Goal: Information Seeking & Learning: Check status

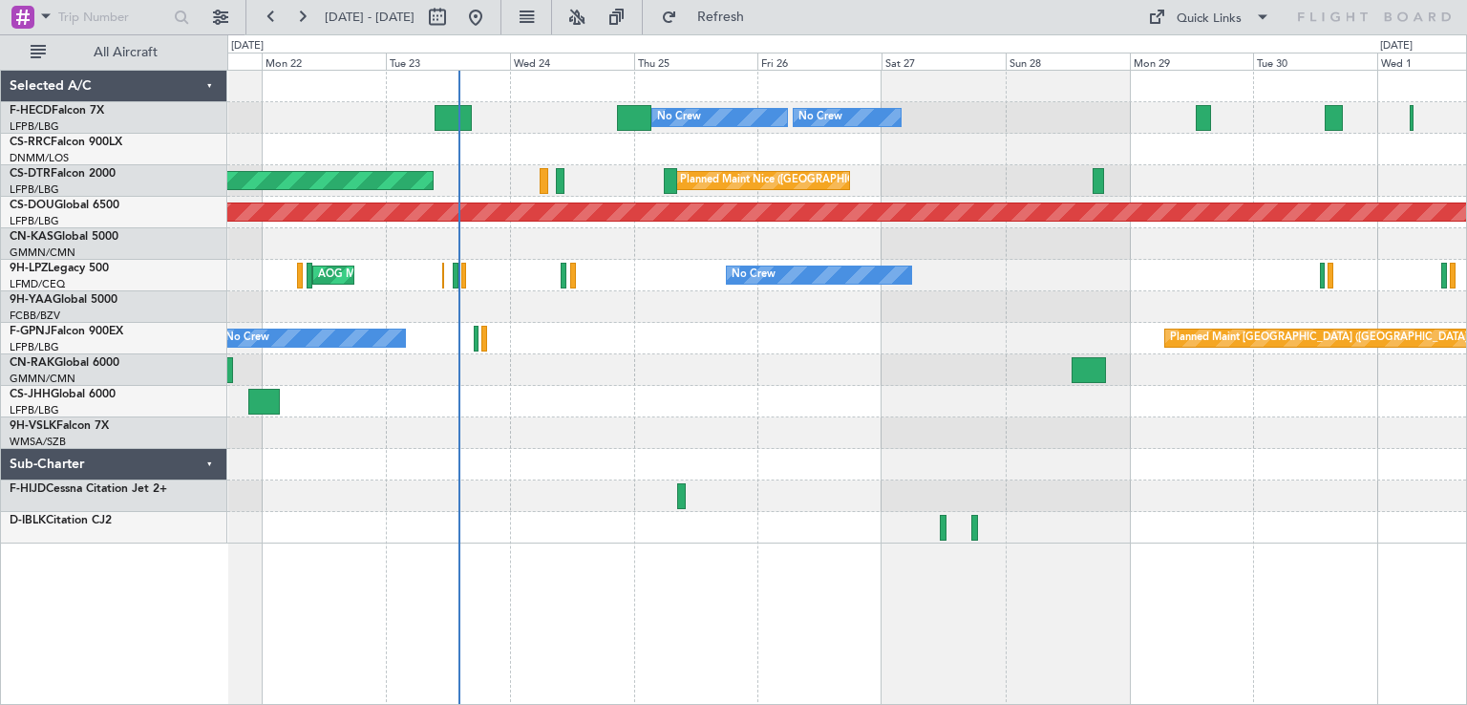
click at [562, 287] on div "Planned Maint [GEOGRAPHIC_DATA] ([GEOGRAPHIC_DATA]) No Crew No Crew No Crew Pla…" at bounding box center [846, 307] width 1239 height 473
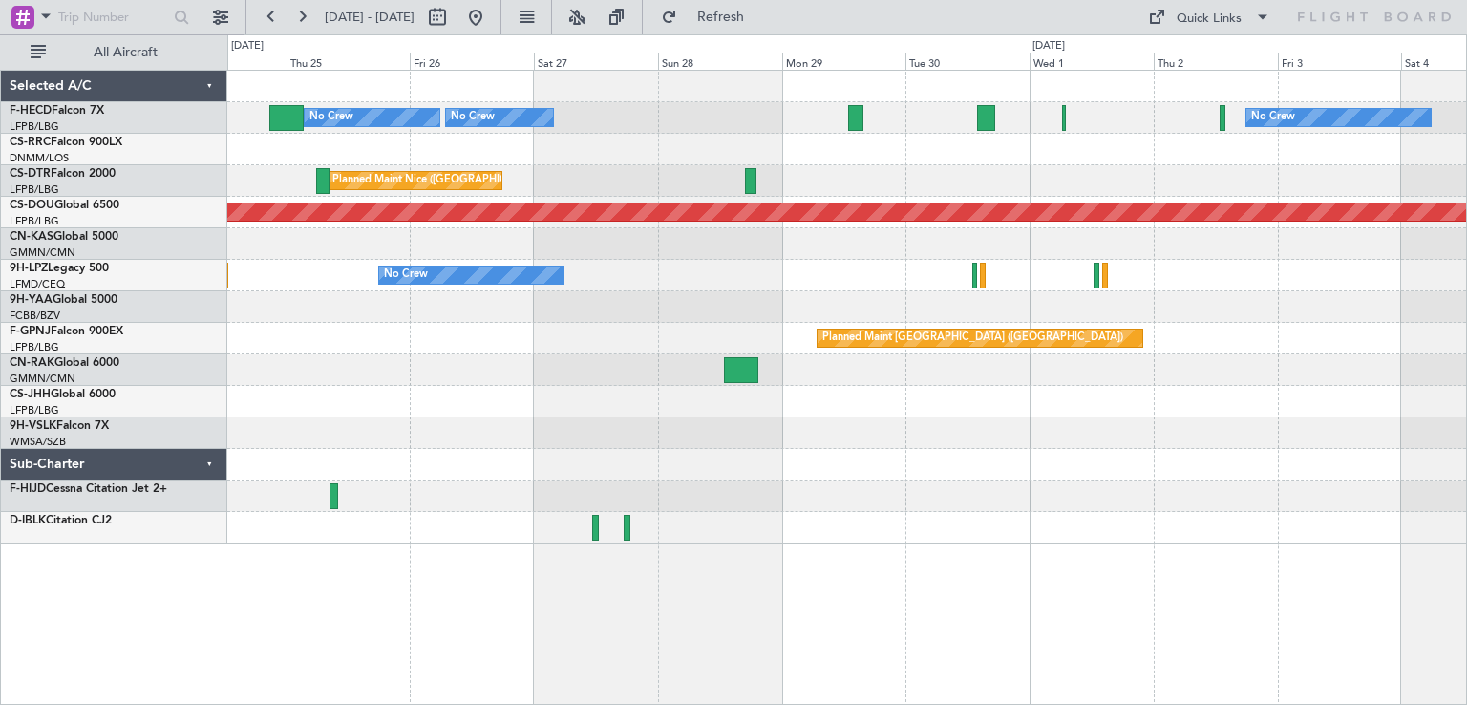
click at [584, 276] on div "No Crew AOG Maint Cannes ([GEOGRAPHIC_DATA])" at bounding box center [846, 276] width 1239 height 32
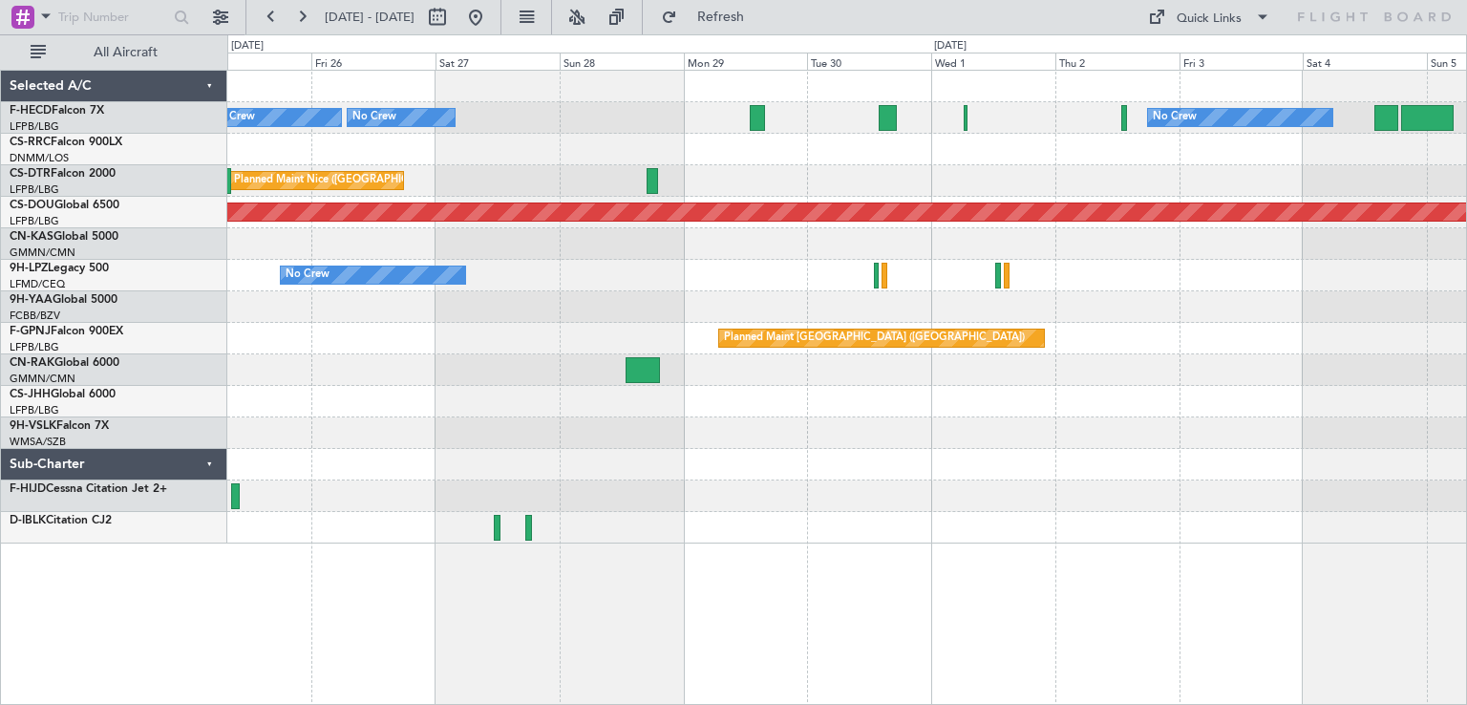
click at [703, 250] on div "Planned Maint [GEOGRAPHIC_DATA] ([GEOGRAPHIC_DATA]) No Crew No Crew No Crew [GE…" at bounding box center [846, 307] width 1239 height 473
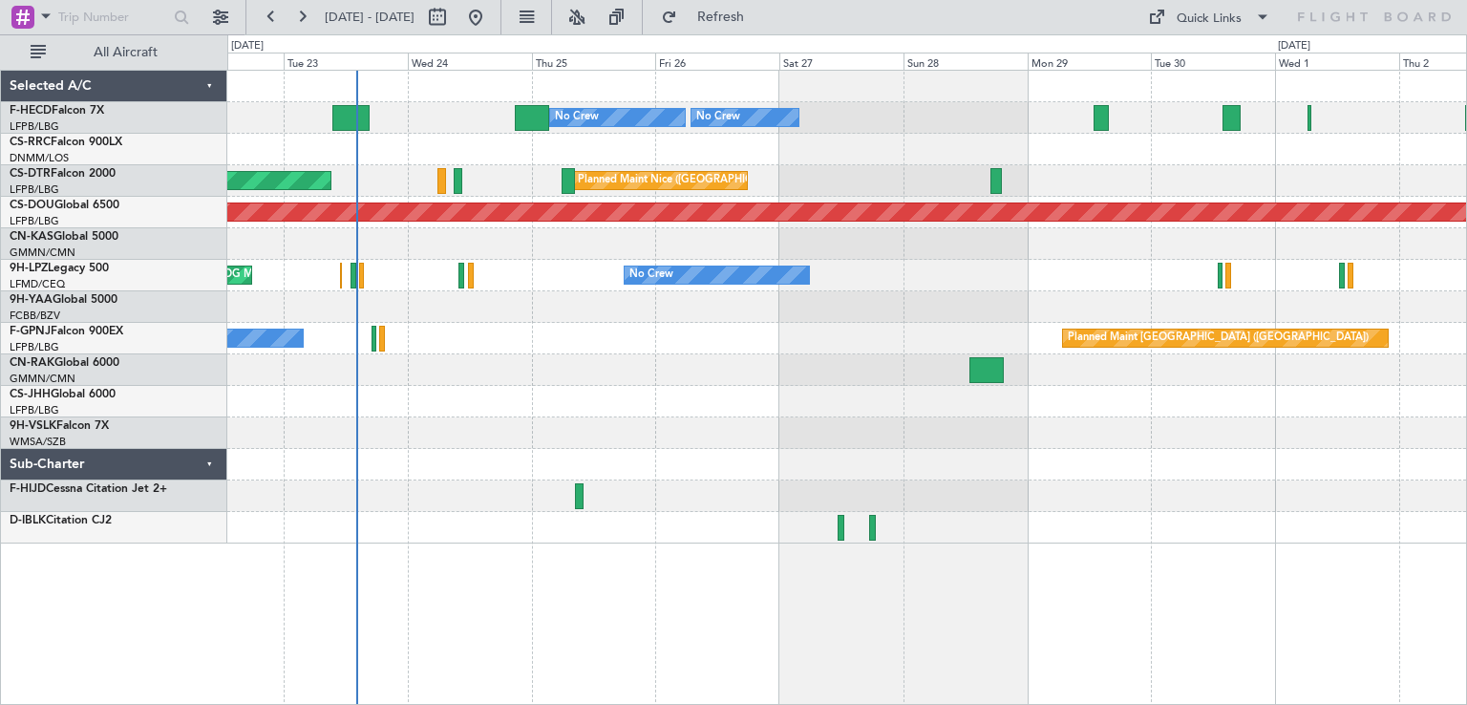
click at [1016, 326] on div "Planned Maint [GEOGRAPHIC_DATA] ([GEOGRAPHIC_DATA]) No Crew No Crew No Crew No …" at bounding box center [846, 307] width 1239 height 473
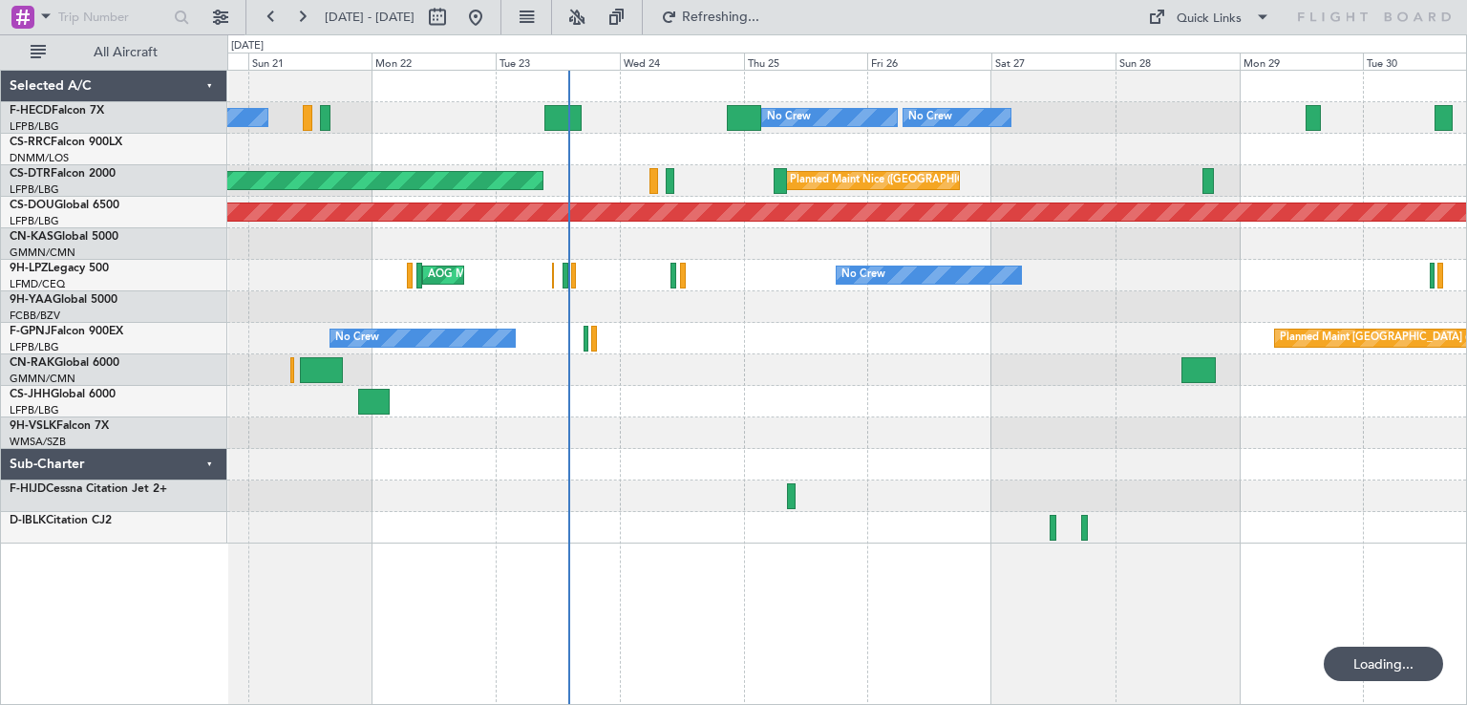
click at [893, 369] on div "Planned Maint [GEOGRAPHIC_DATA] ([GEOGRAPHIC_DATA]) No Crew No Crew No Crew Pla…" at bounding box center [846, 307] width 1239 height 473
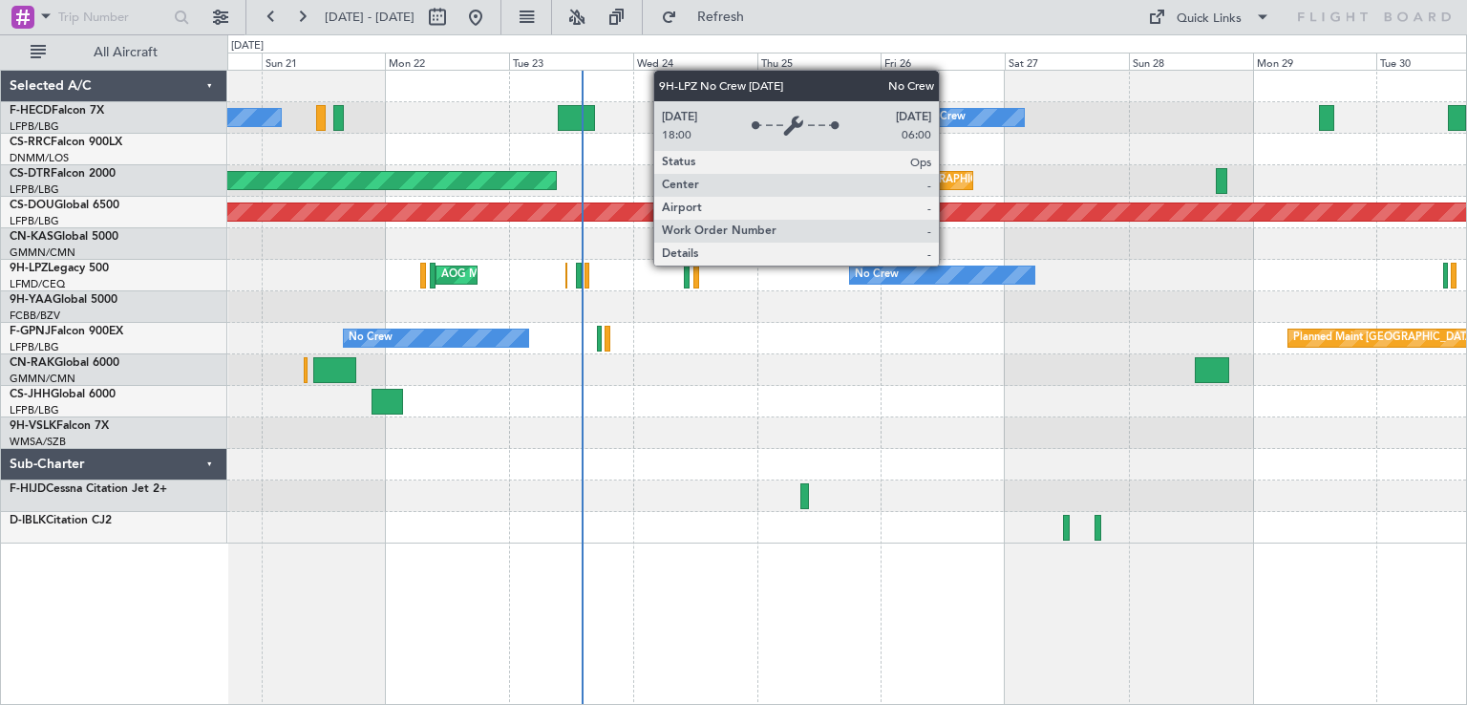
click at [740, 240] on div "Planned Maint [GEOGRAPHIC_DATA] ([GEOGRAPHIC_DATA]) No Crew No Crew No Crew Pla…" at bounding box center [846, 307] width 1239 height 473
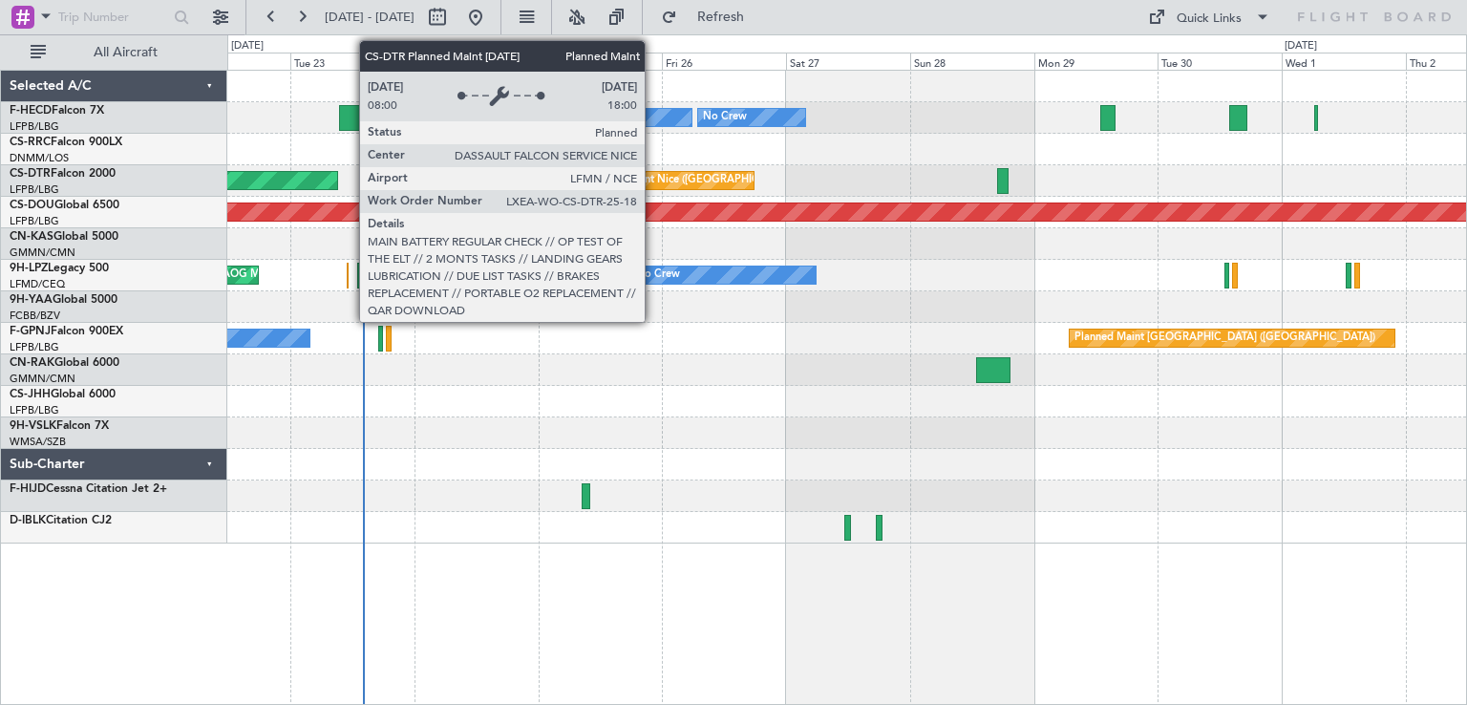
click at [1070, 242] on div "Planned Maint [GEOGRAPHIC_DATA] ([GEOGRAPHIC_DATA]) No Crew No Crew No Crew No …" at bounding box center [846, 307] width 1239 height 473
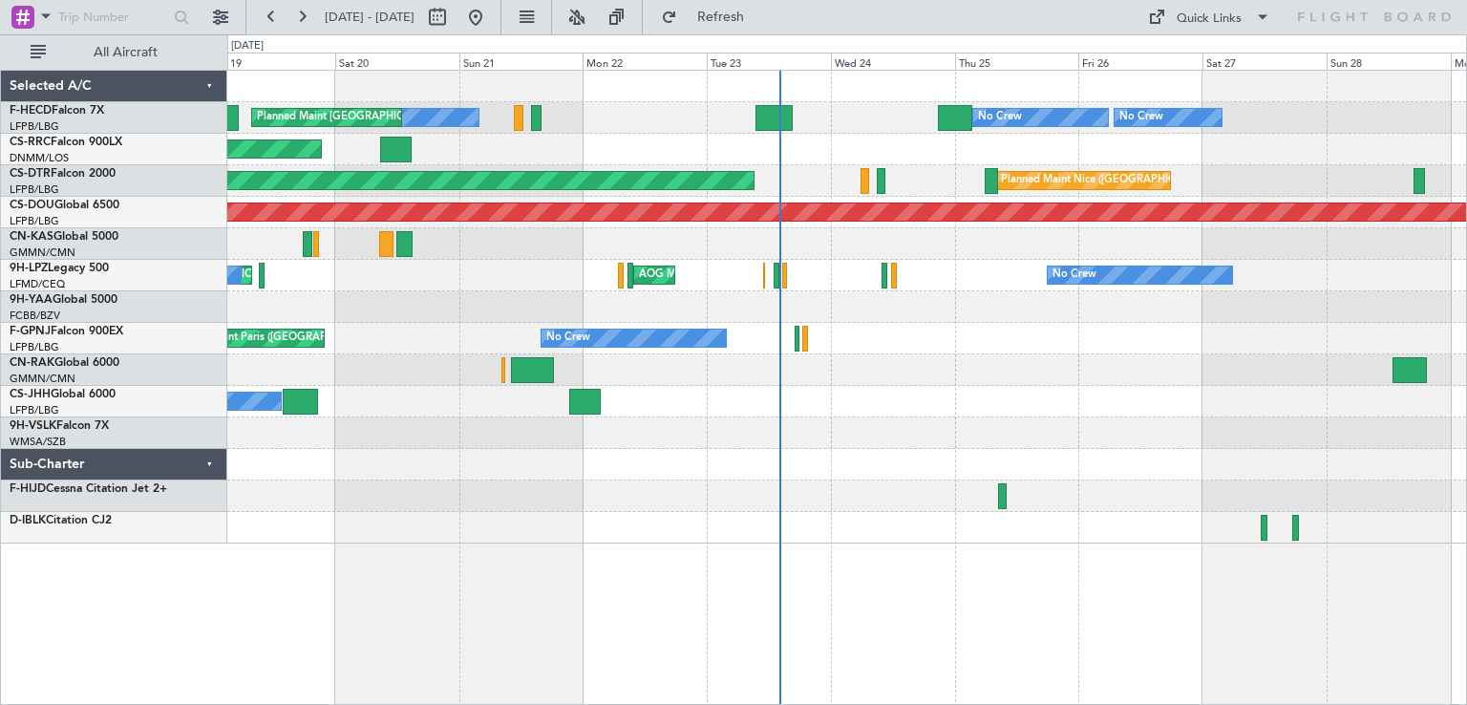
click at [714, 261] on div "No Crew AOG Maint Cannes ([GEOGRAPHIC_DATA]) [GEOGRAPHIC_DATA] ([GEOGRAPHIC_DAT…" at bounding box center [846, 276] width 1239 height 32
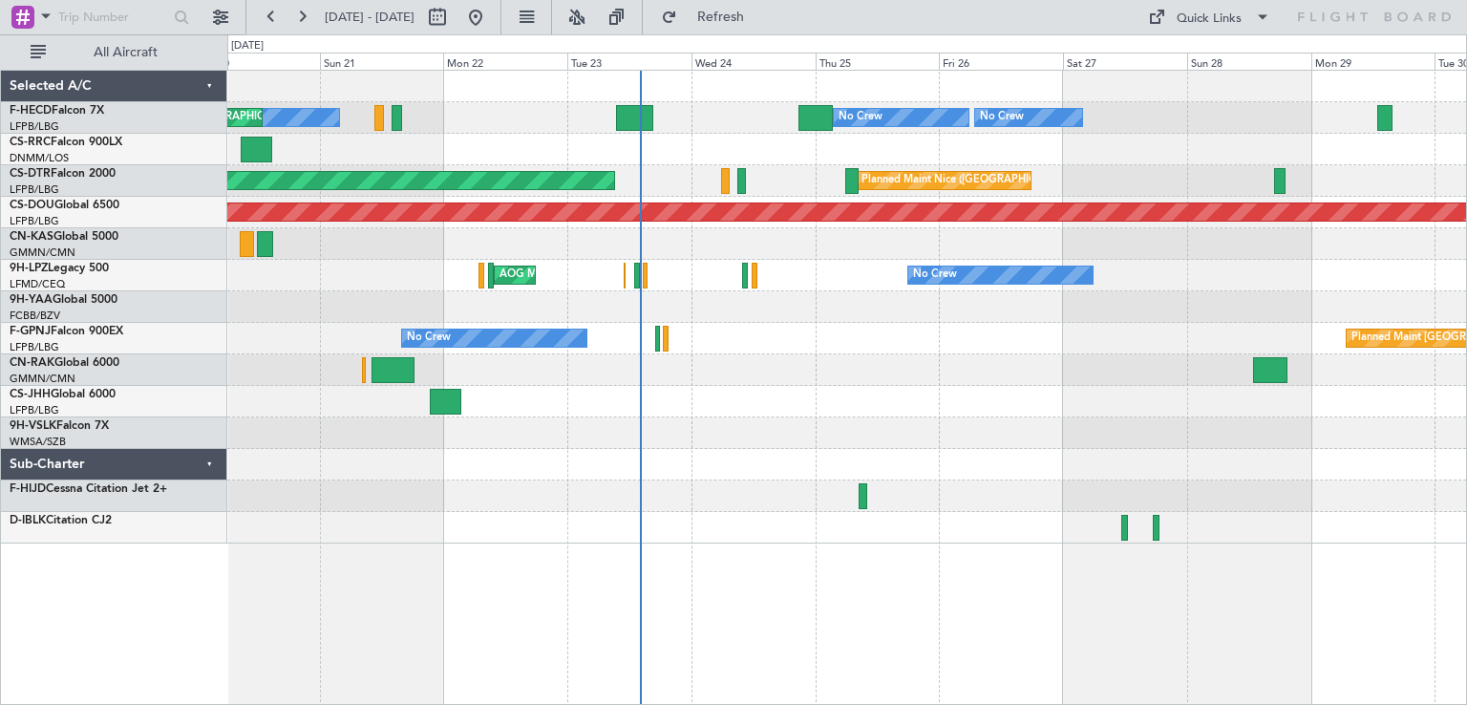
click at [807, 284] on div "Planned Maint [GEOGRAPHIC_DATA] ([GEOGRAPHIC_DATA]) No Crew No Crew No Crew Pla…" at bounding box center [846, 307] width 1239 height 473
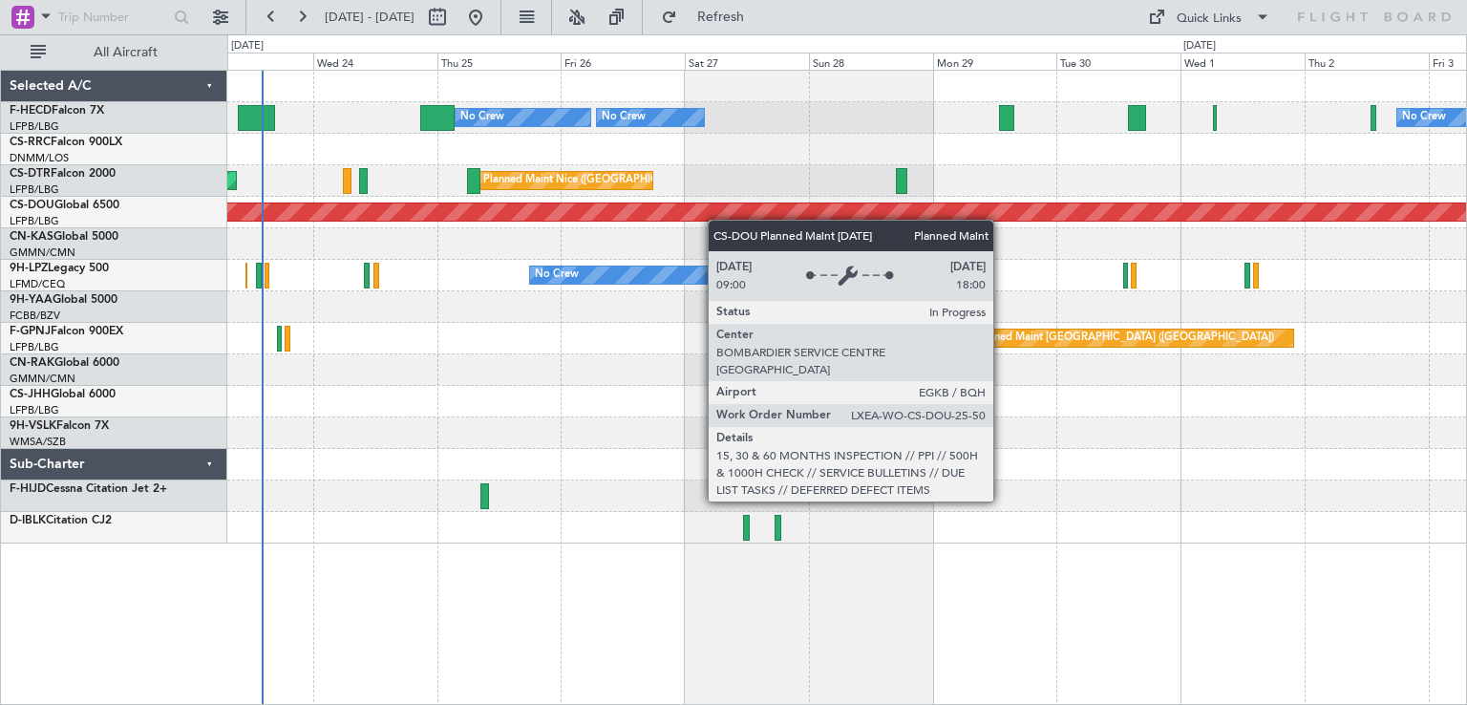
click at [623, 199] on div "Planned Maint [GEOGRAPHIC_DATA] ([GEOGRAPHIC_DATA]) No Crew No Crew No Crew No …" at bounding box center [846, 307] width 1239 height 473
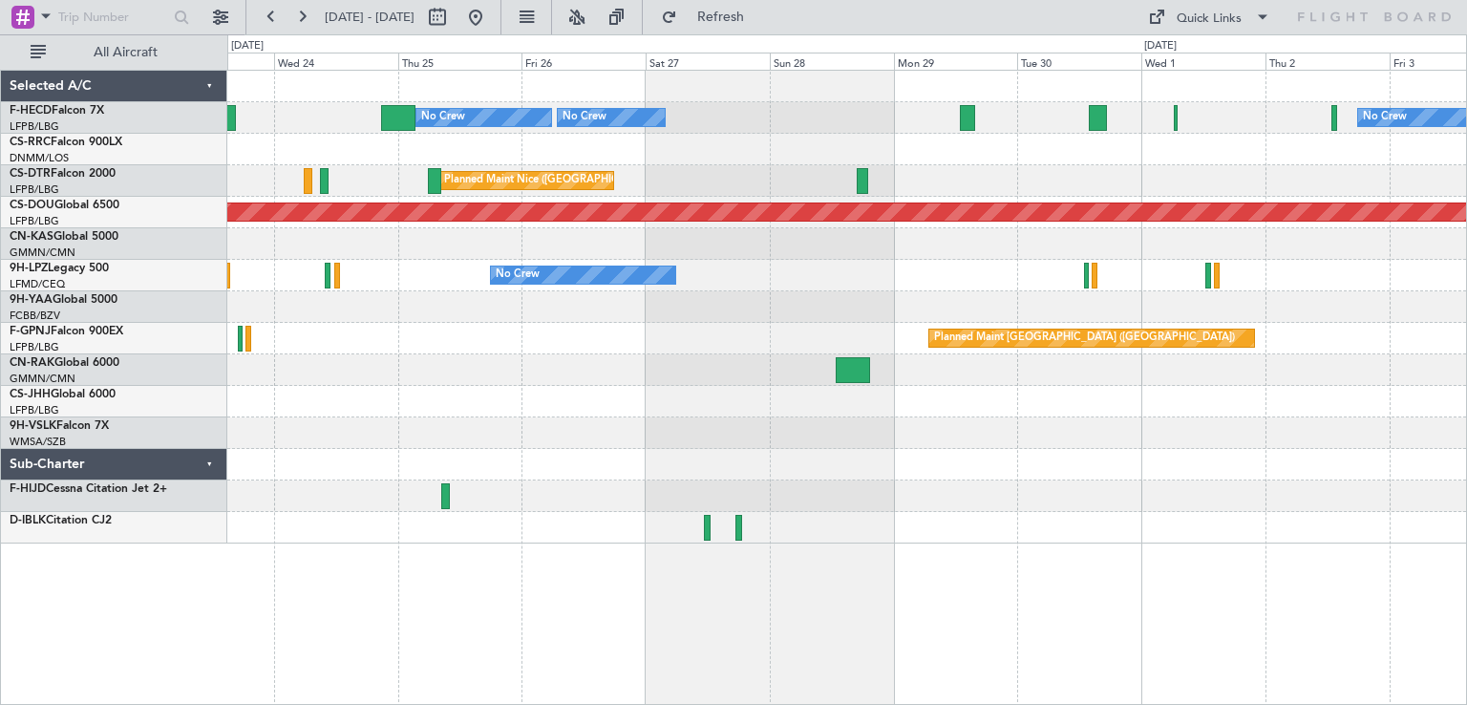
click at [898, 161] on div "Planned Maint [GEOGRAPHIC_DATA] ([GEOGRAPHIC_DATA]) No Crew No Crew No Crew No …" at bounding box center [846, 307] width 1239 height 473
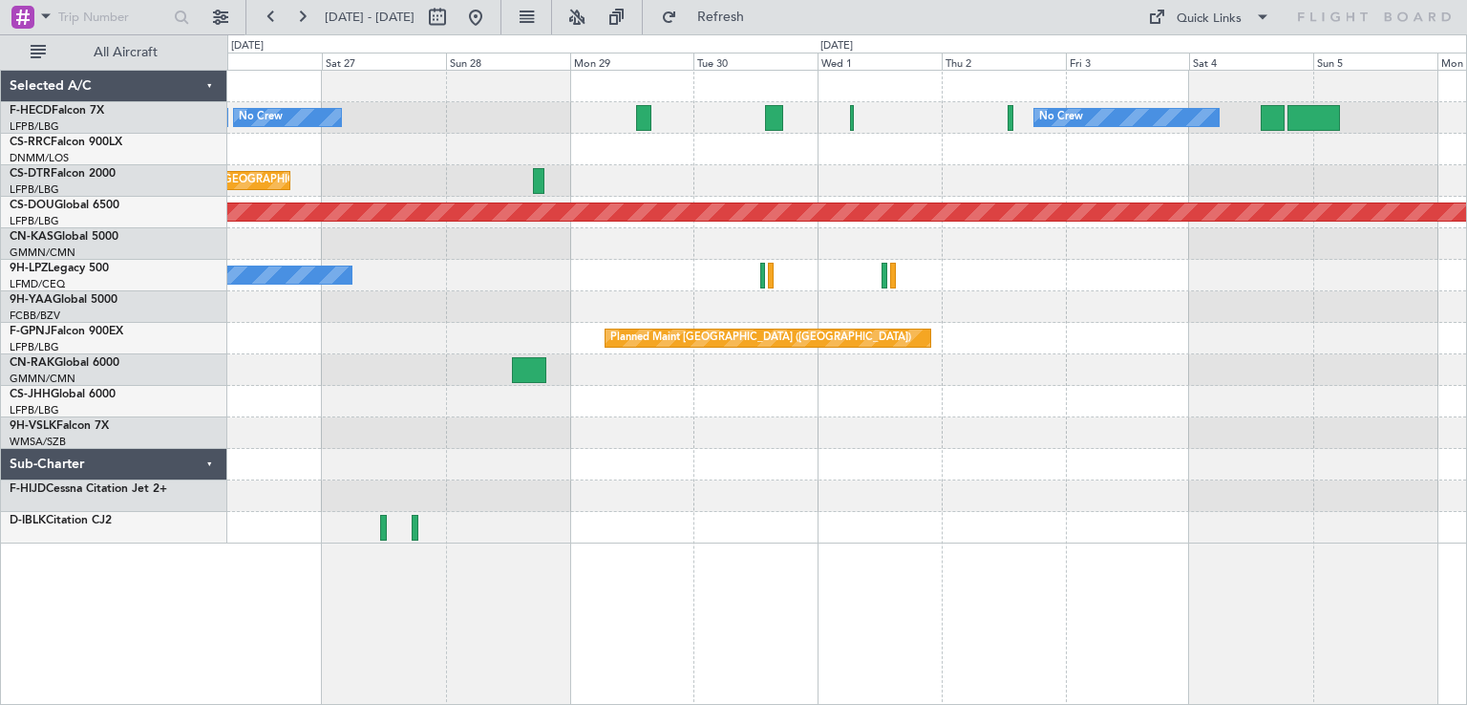
click at [1171, 230] on div at bounding box center [846, 244] width 1239 height 32
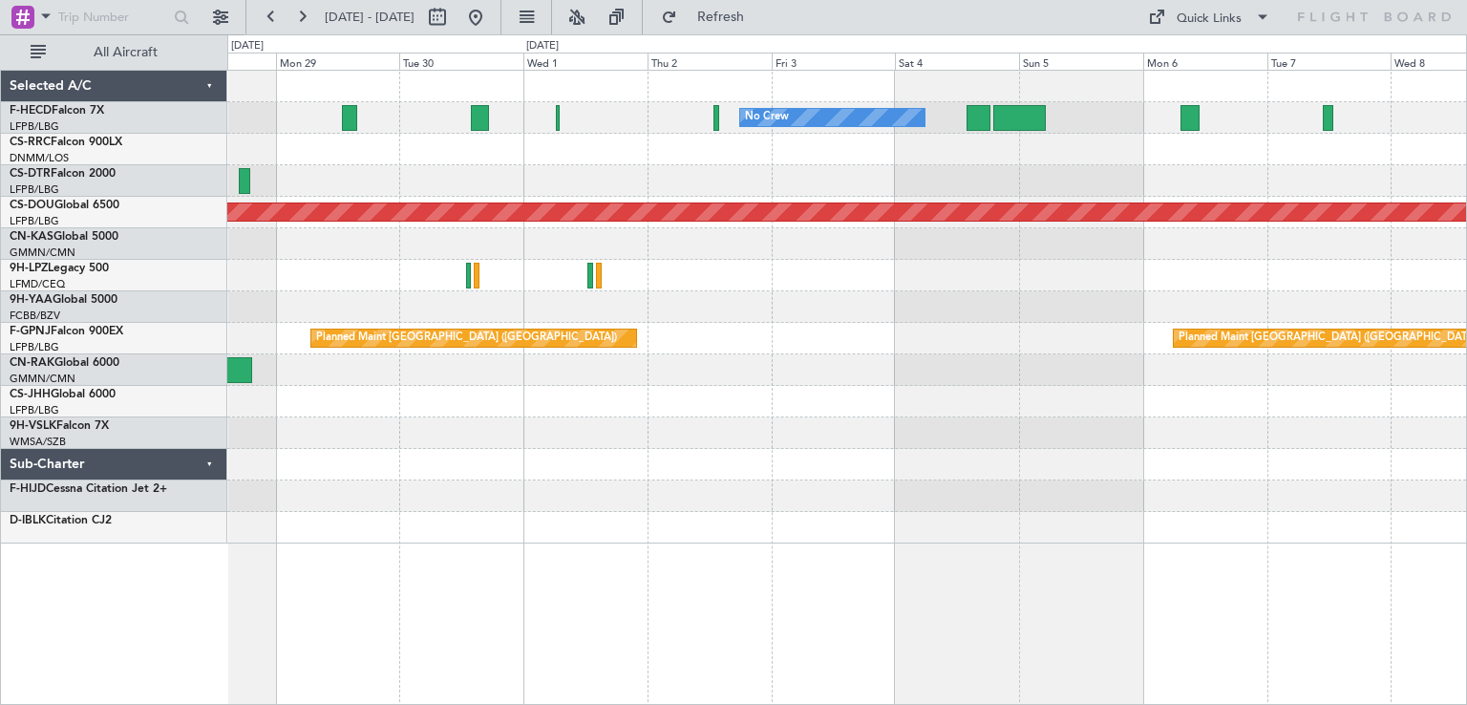
click at [1101, 194] on div "No Crew No Crew Planned Maint [GEOGRAPHIC_DATA] ([GEOGRAPHIC_DATA]) No Crew No …" at bounding box center [846, 307] width 1239 height 473
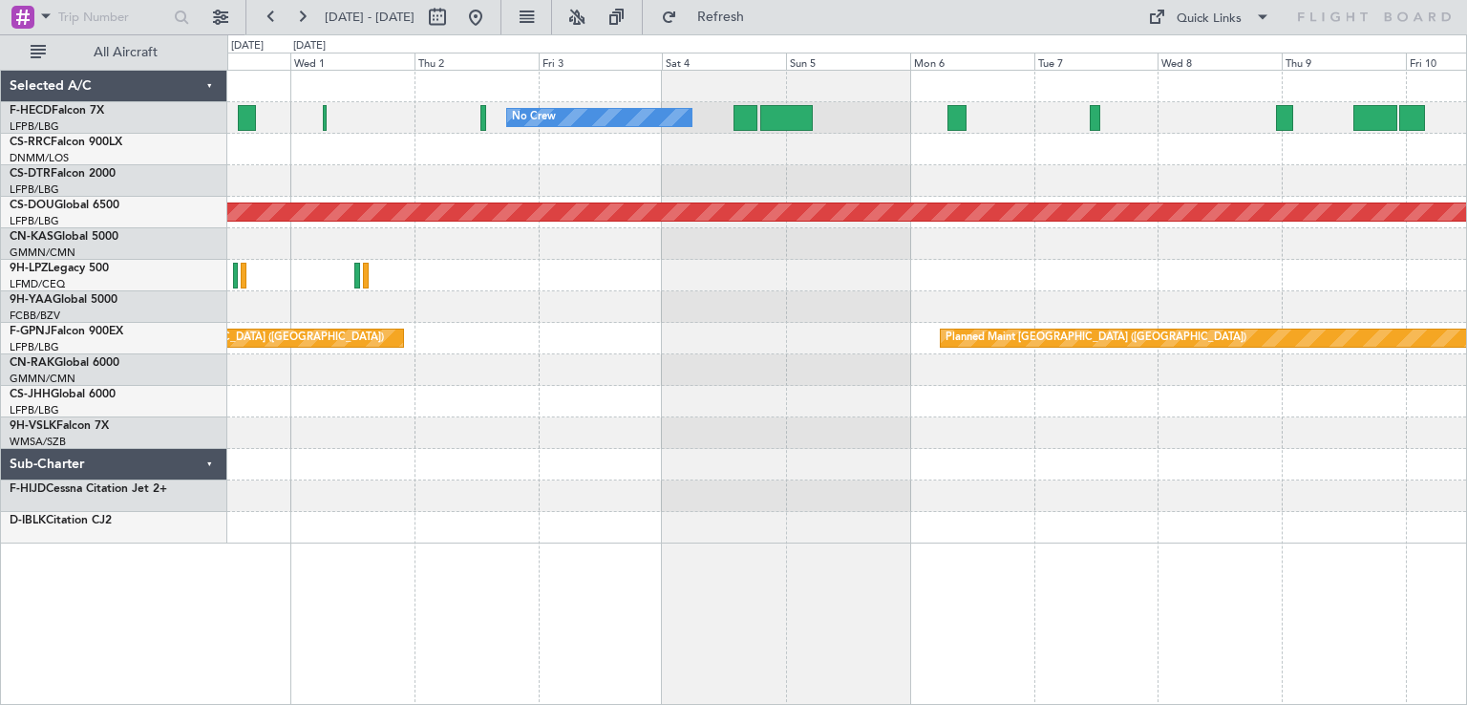
click at [1082, 253] on div at bounding box center [846, 244] width 1239 height 32
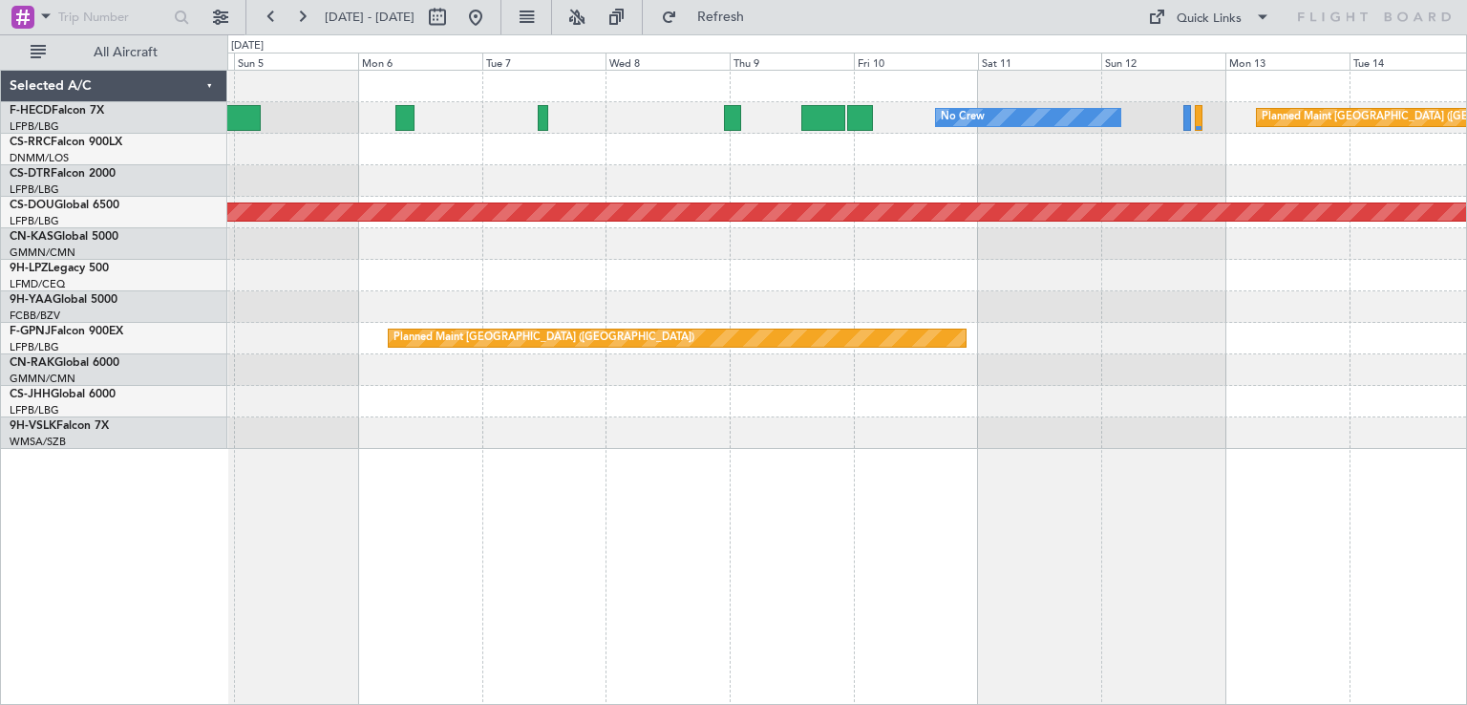
click at [532, 234] on div at bounding box center [846, 244] width 1239 height 32
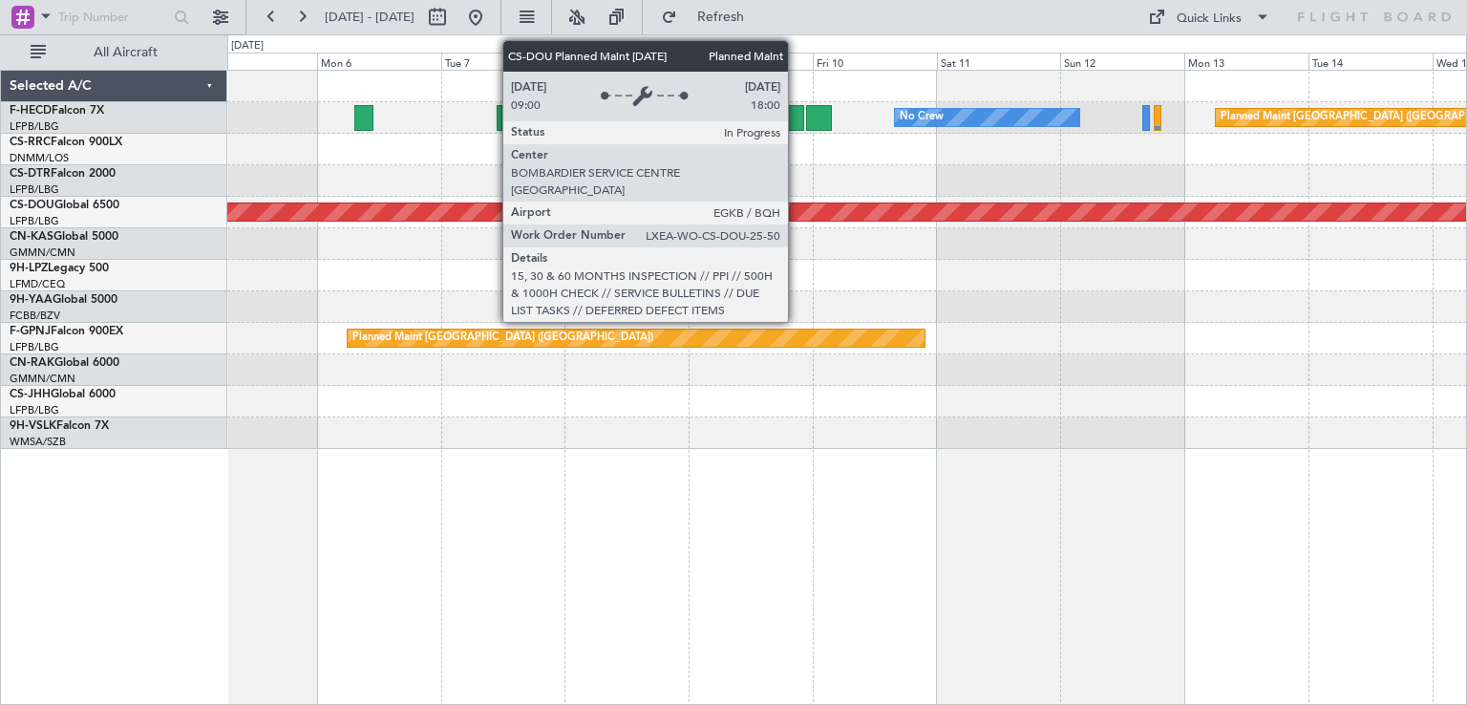
click at [585, 211] on div "Planned Maint London ([GEOGRAPHIC_DATA])" at bounding box center [847, 211] width 3715 height 17
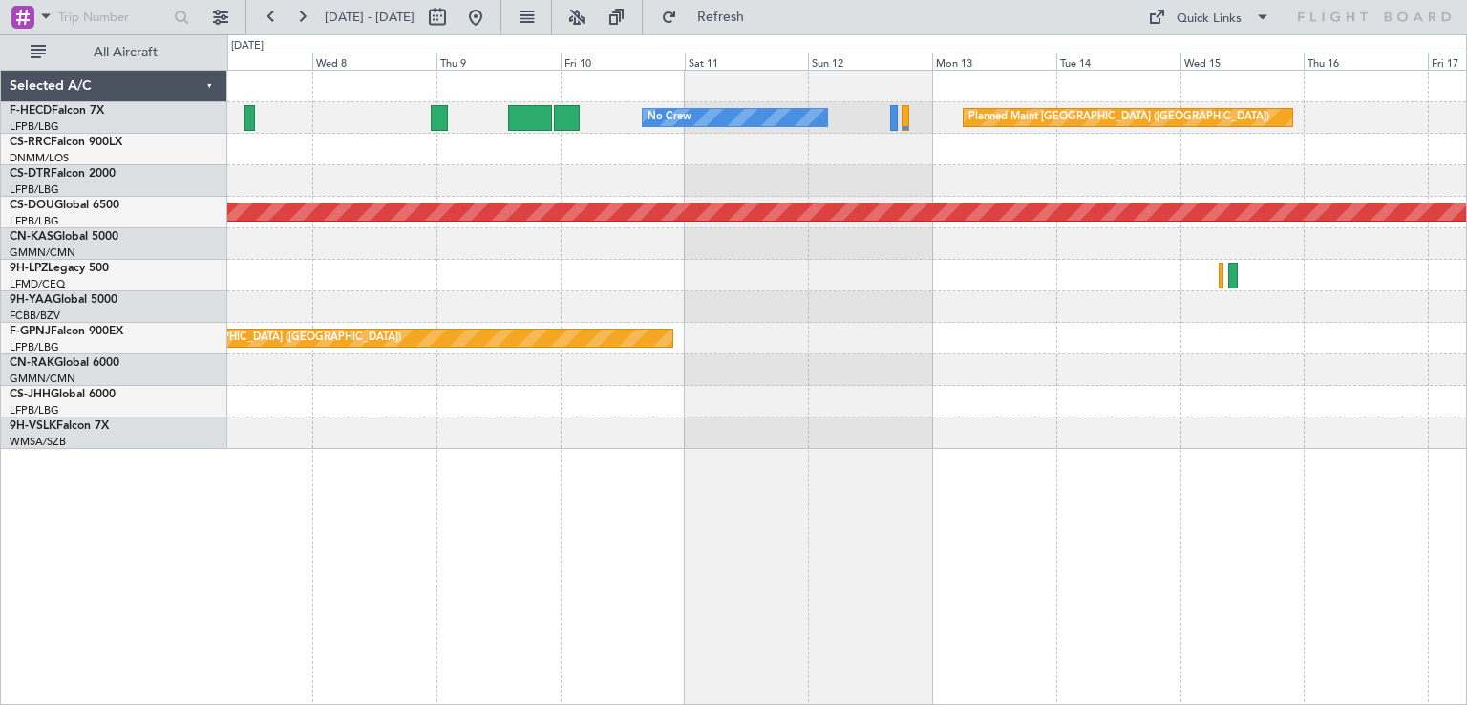
click at [733, 258] on div at bounding box center [846, 244] width 1239 height 32
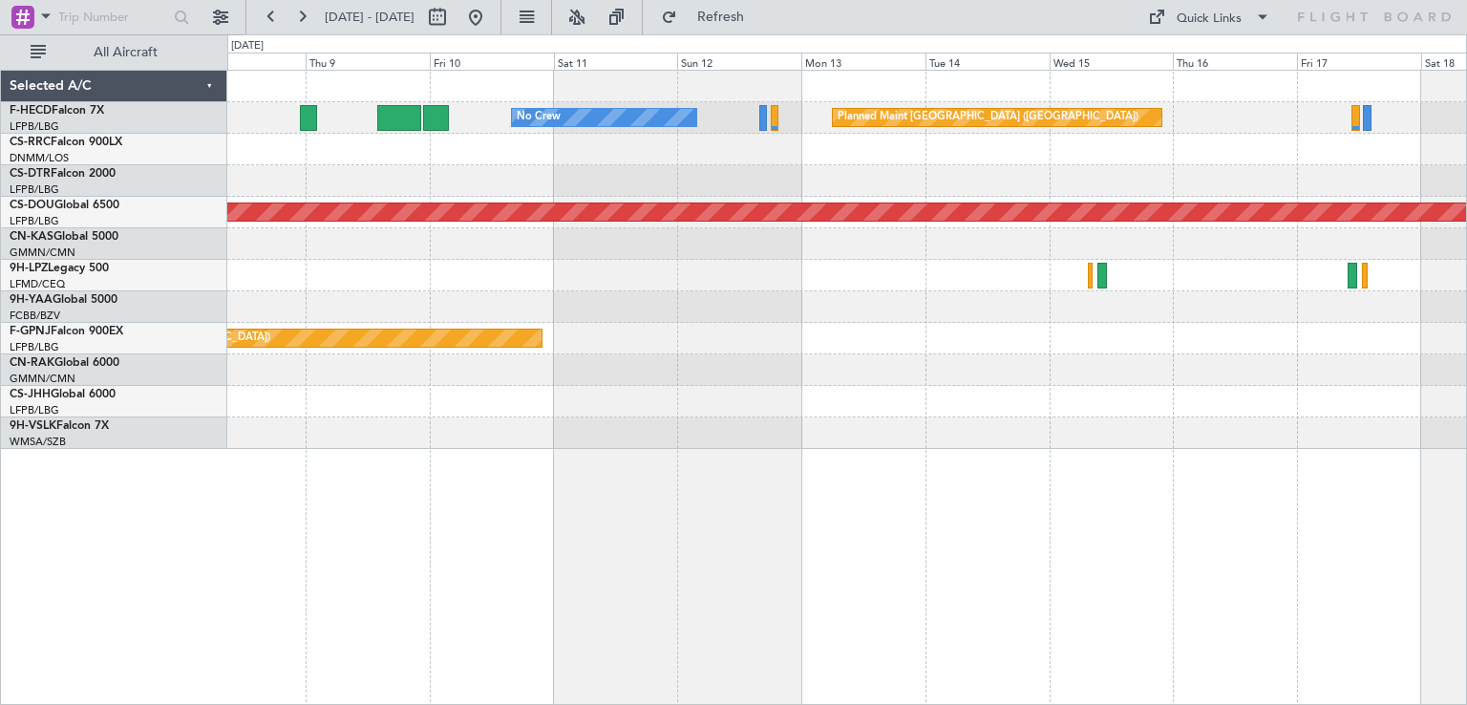
click at [894, 352] on div "No Crew Planned Maint [GEOGRAPHIC_DATA] ([GEOGRAPHIC_DATA]) Planned Maint [GEOG…" at bounding box center [846, 260] width 1239 height 378
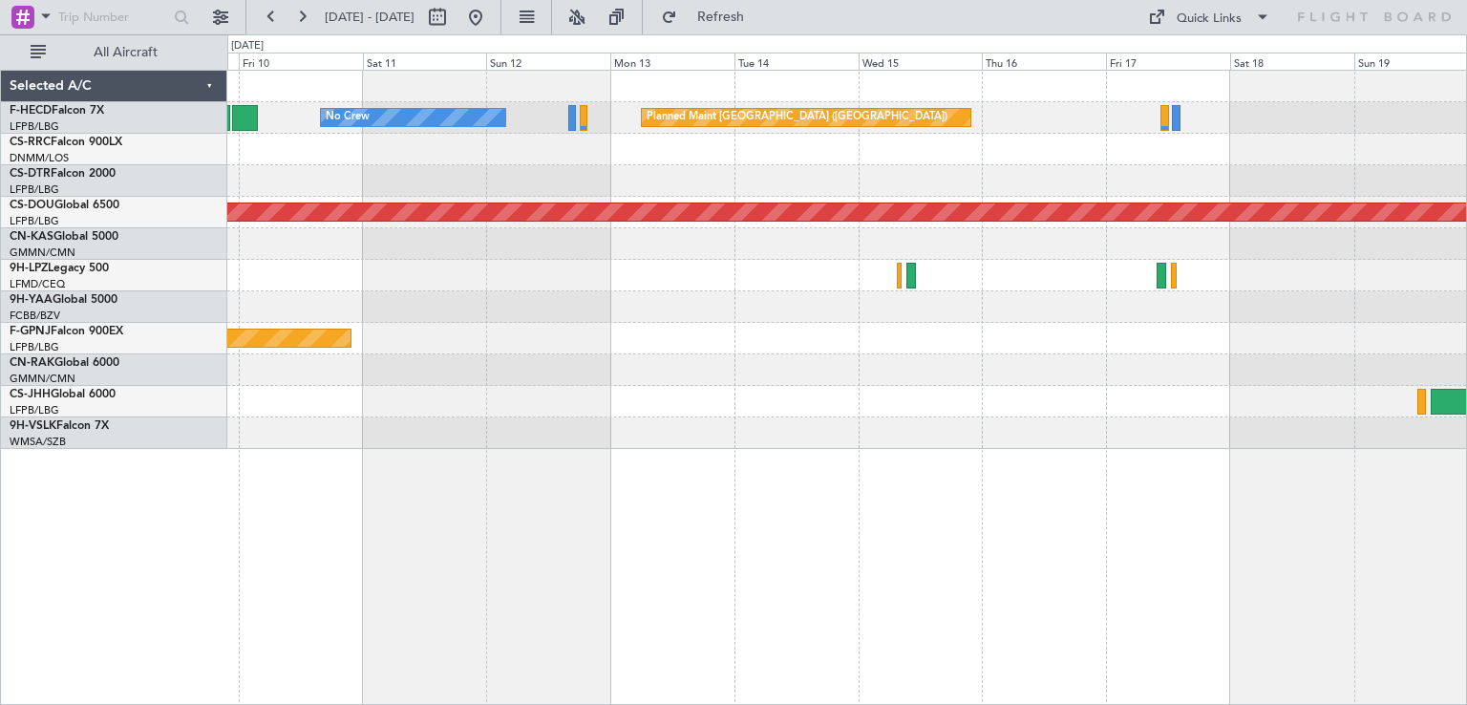
click at [910, 269] on div "No Crew Planned Maint [GEOGRAPHIC_DATA] ([GEOGRAPHIC_DATA]) Planned Maint [GEOG…" at bounding box center [846, 260] width 1239 height 378
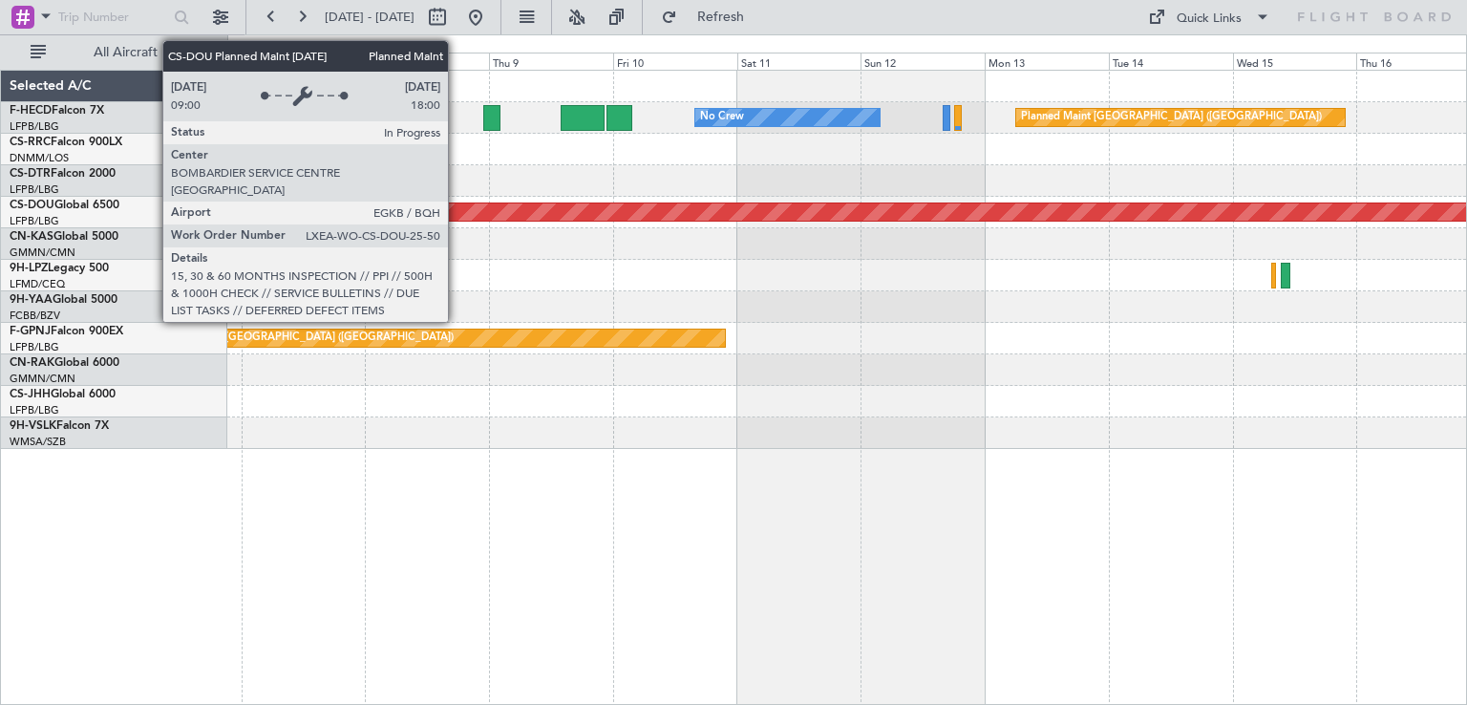
click at [891, 290] on div "No Crew Planned Maint [GEOGRAPHIC_DATA] ([GEOGRAPHIC_DATA]) Planned Maint [GEOG…" at bounding box center [846, 260] width 1239 height 378
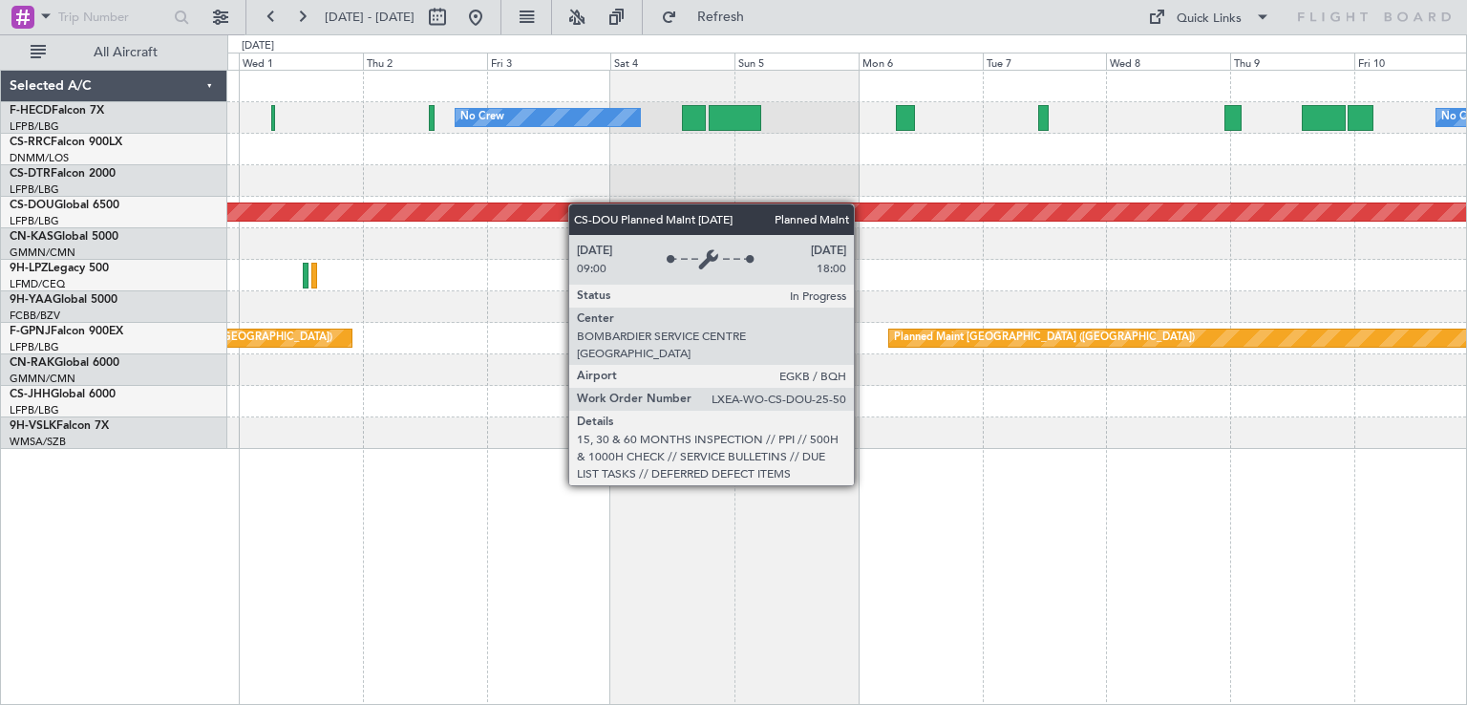
click at [828, 226] on div "No Crew No Crew Planned Maint [GEOGRAPHIC_DATA] ([GEOGRAPHIC_DATA]) Planned Mai…" at bounding box center [846, 260] width 1239 height 378
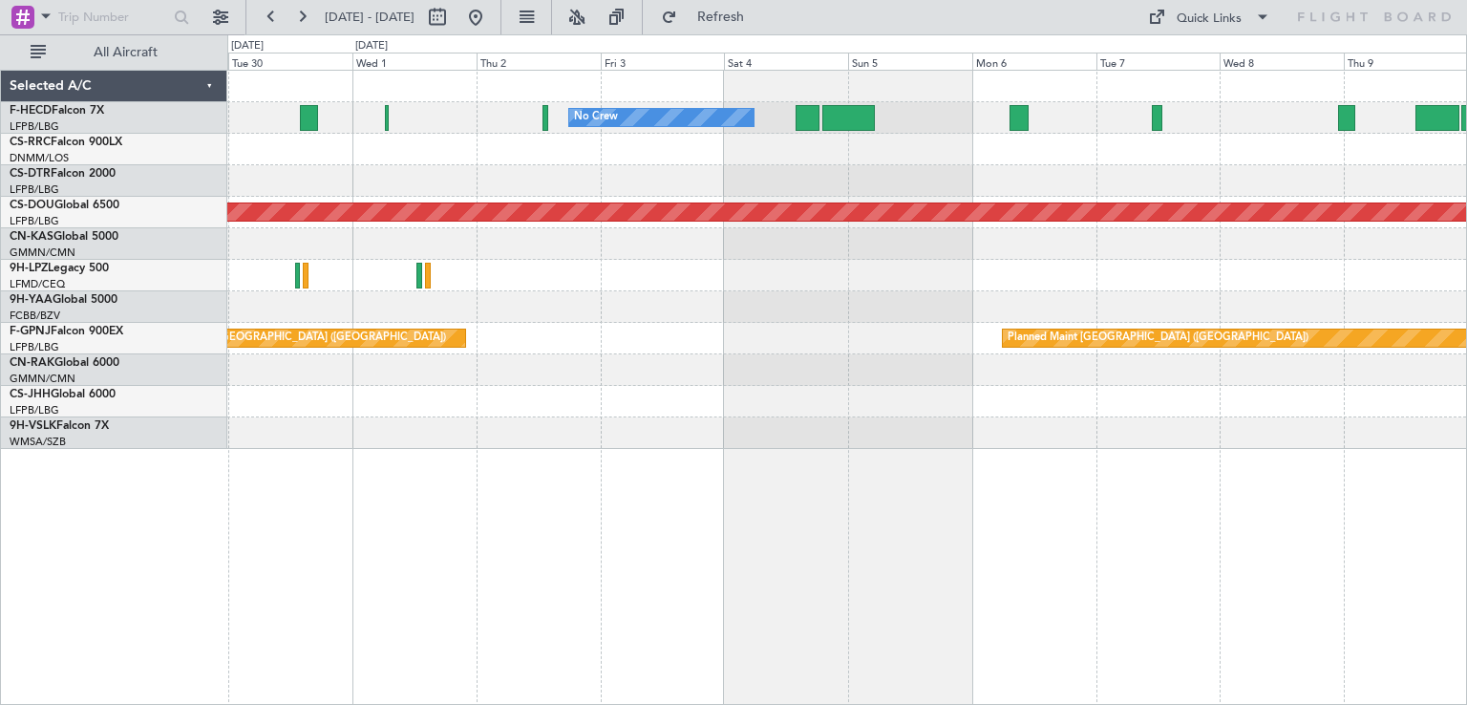
click at [1126, 323] on div "No Crew No Crew Planned Maint [GEOGRAPHIC_DATA] ([GEOGRAPHIC_DATA]) Planned Mai…" at bounding box center [846, 260] width 1239 height 378
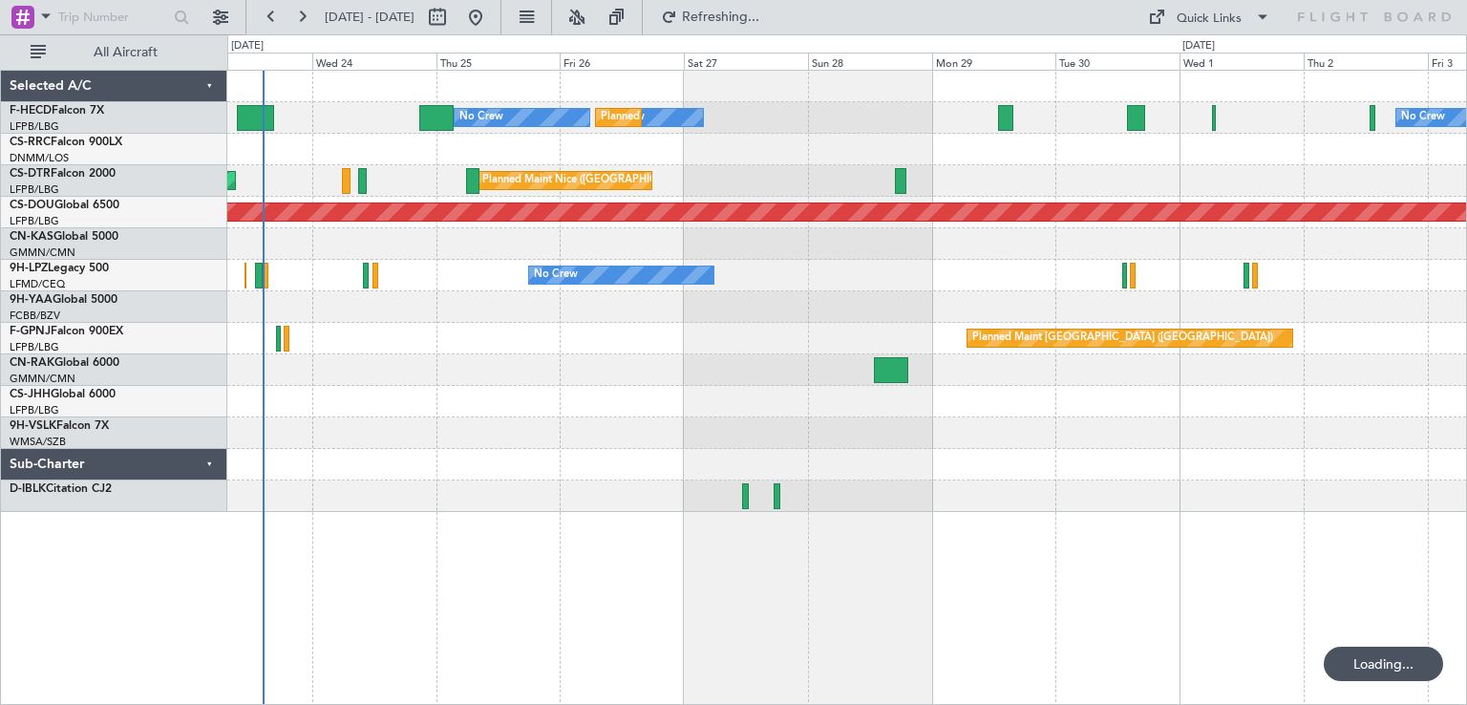
click at [733, 245] on div "No Crew No Crew Planned Maint [GEOGRAPHIC_DATA] ([GEOGRAPHIC_DATA]) No Crew No …" at bounding box center [846, 291] width 1239 height 441
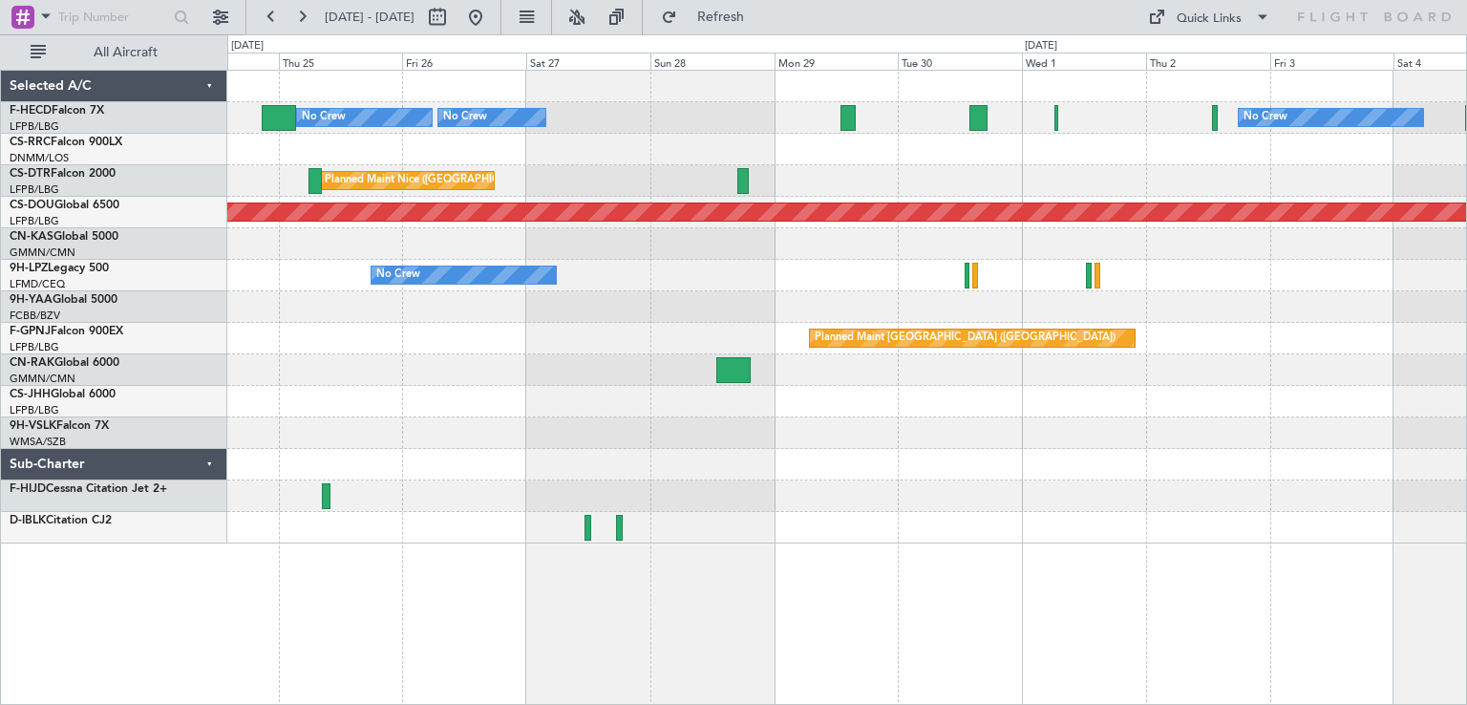
click at [562, 178] on div "Planned Maint [GEOGRAPHIC_DATA] ([GEOGRAPHIC_DATA]) No Crew No Crew No Crew [GE…" at bounding box center [846, 307] width 1239 height 473
